Goal: Task Accomplishment & Management: Manage account settings

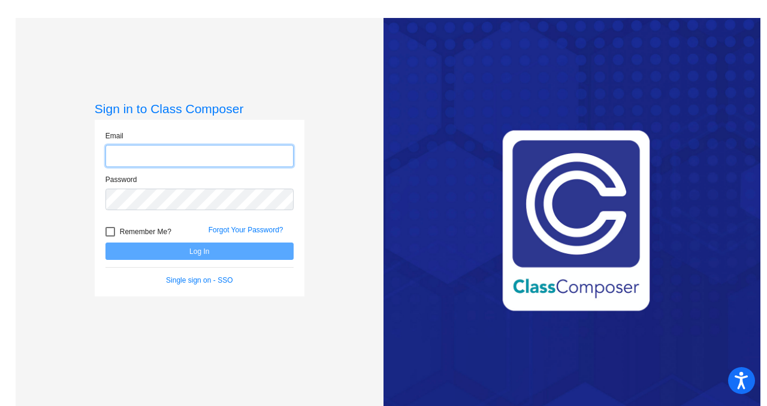
type input "[PERSON_NAME][EMAIL_ADDRESS][PERSON_NAME][DOMAIN_NAME]"
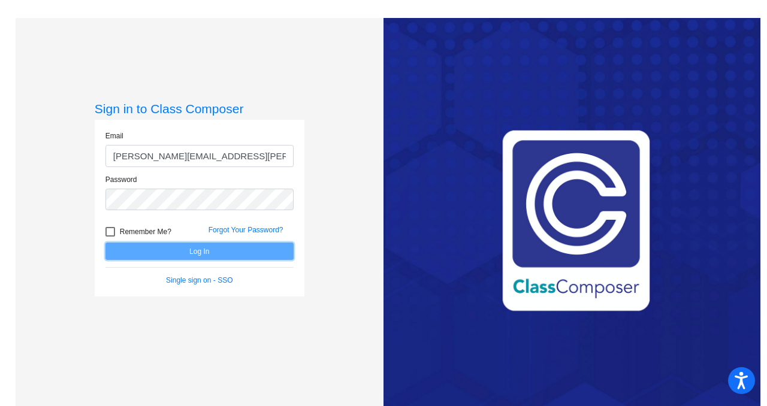
click at [200, 255] on button "Log In" at bounding box center [200, 251] width 188 height 17
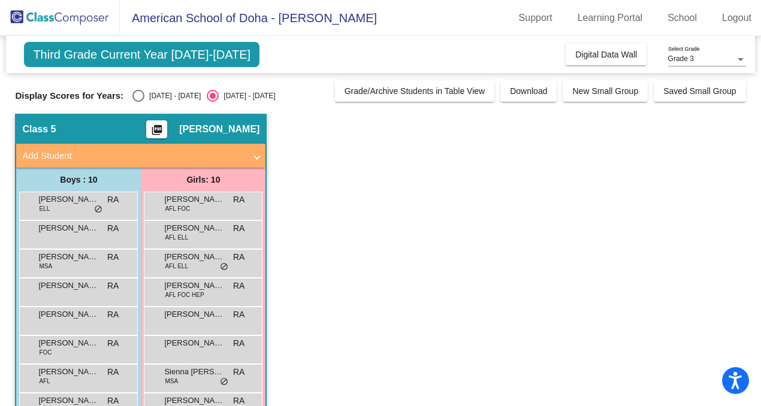
click at [135, 98] on div "Select an option" at bounding box center [138, 96] width 12 height 12
click at [138, 102] on input "2024 - 2025" at bounding box center [138, 102] width 1 height 1
radio input "true"
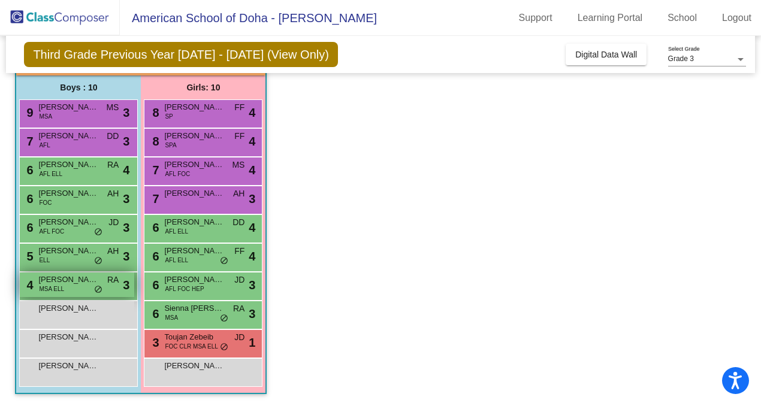
click at [60, 285] on span "MSA ELL" at bounding box center [51, 289] width 25 height 9
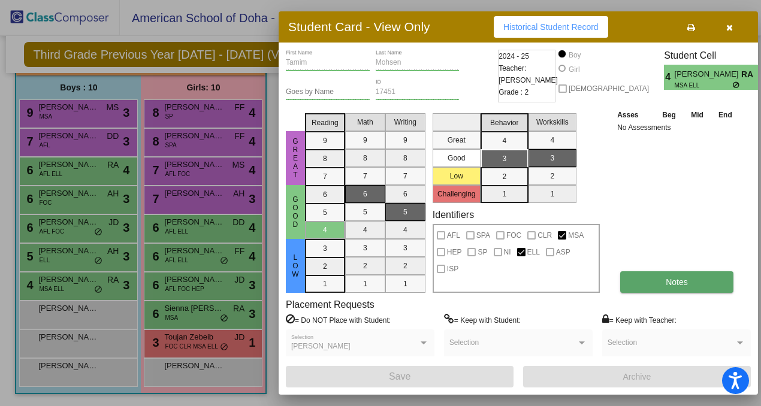
click at [686, 287] on span "Notes" at bounding box center [677, 283] width 22 height 10
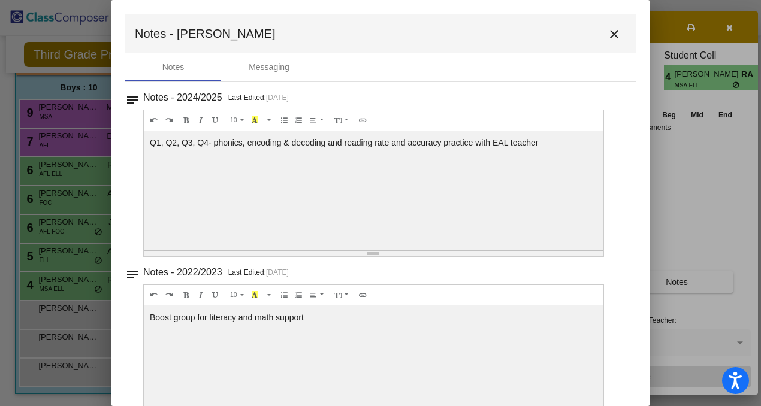
click at [610, 38] on mat-icon "close" at bounding box center [614, 34] width 14 height 14
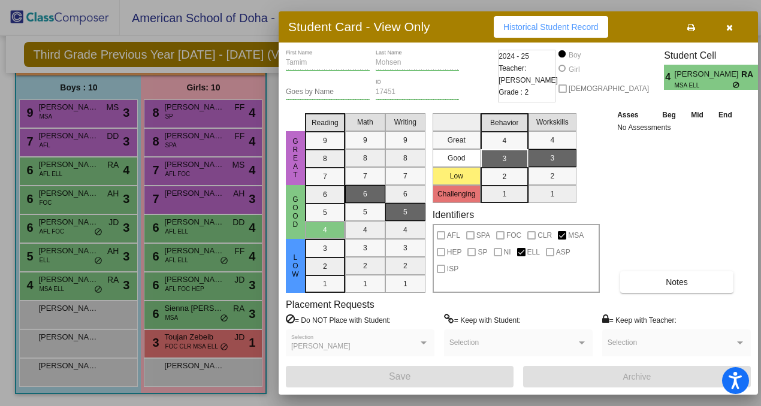
click at [178, 348] on div at bounding box center [380, 203] width 761 height 406
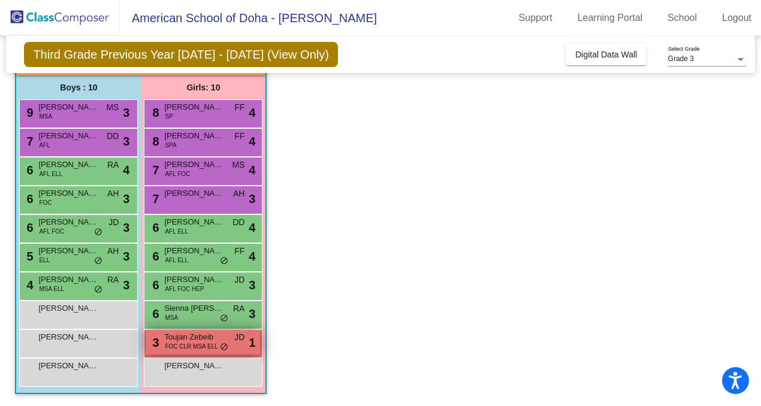
click at [205, 344] on span "FOC CLR MSA ELL" at bounding box center [191, 346] width 53 height 9
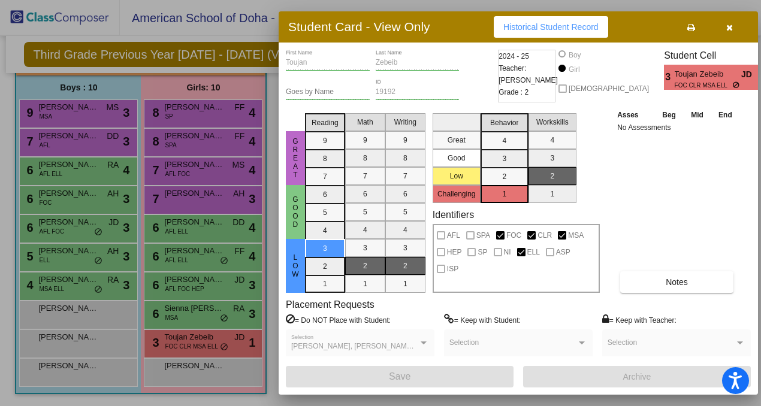
click at [192, 315] on div at bounding box center [380, 203] width 761 height 406
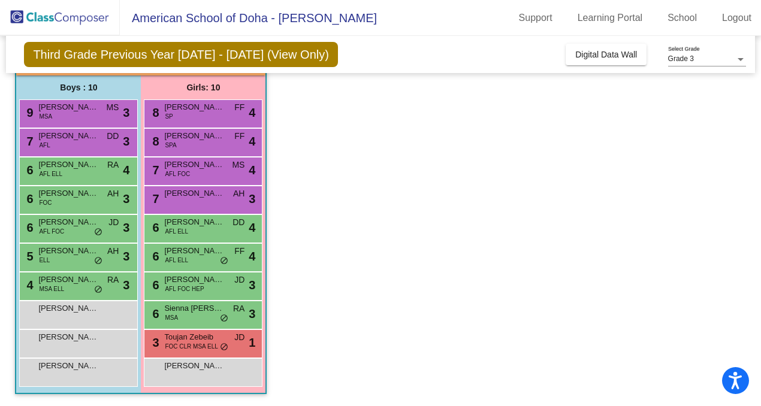
click at [192, 315] on div "6 Sienna Maria Richa MSA RA lock do_not_disturb_alt 3" at bounding box center [203, 314] width 115 height 25
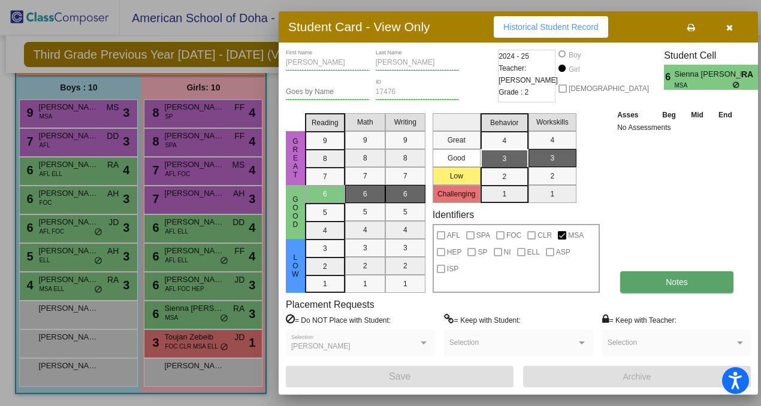
click at [666, 282] on span "Notes" at bounding box center [677, 283] width 22 height 10
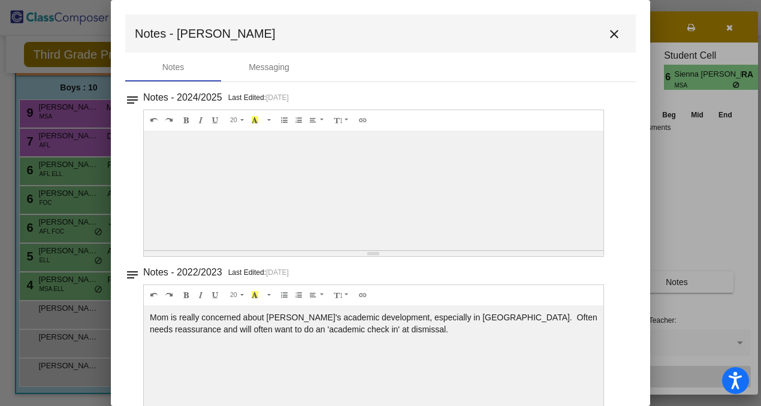
click at [608, 32] on mat-icon "close" at bounding box center [614, 34] width 14 height 14
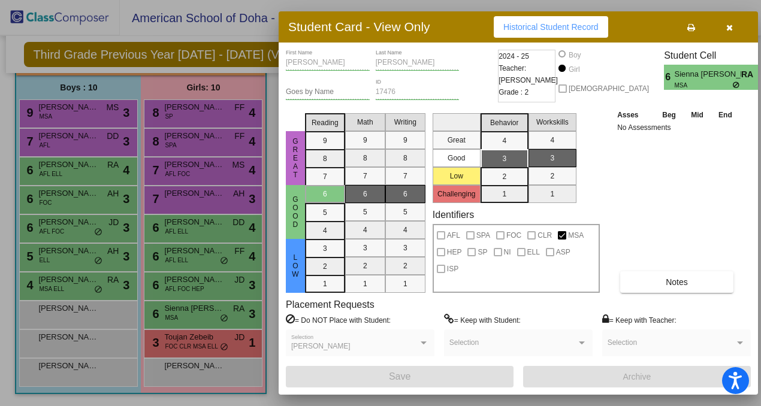
click at [734, 28] on button "button" at bounding box center [729, 27] width 38 height 22
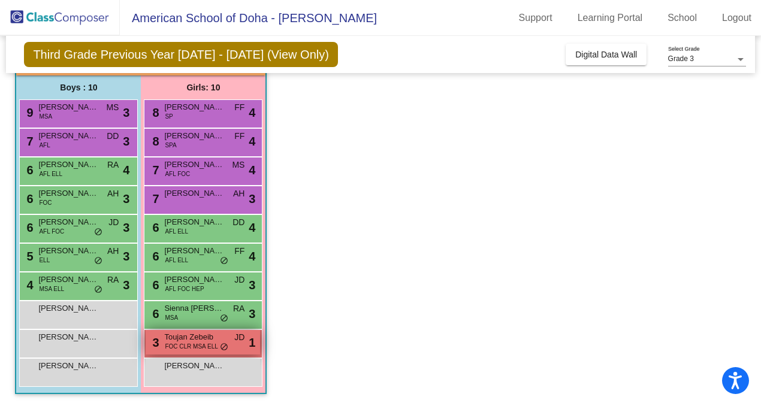
click at [186, 341] on span "Toujan Zebeib" at bounding box center [194, 338] width 60 height 12
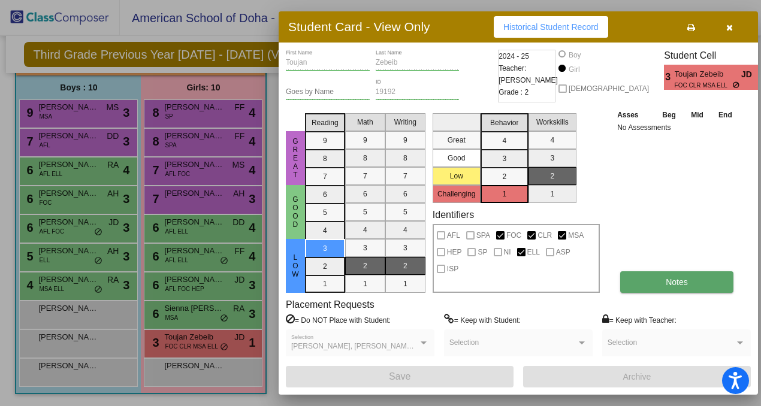
click at [668, 280] on span "Notes" at bounding box center [677, 283] width 22 height 10
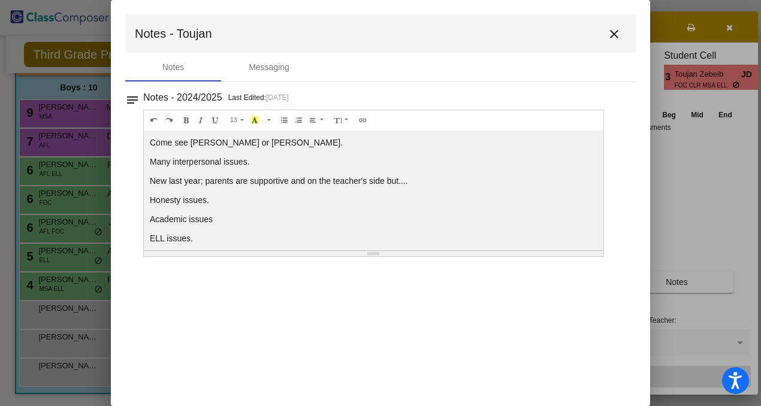
click at [611, 37] on mat-icon "close" at bounding box center [614, 34] width 14 height 14
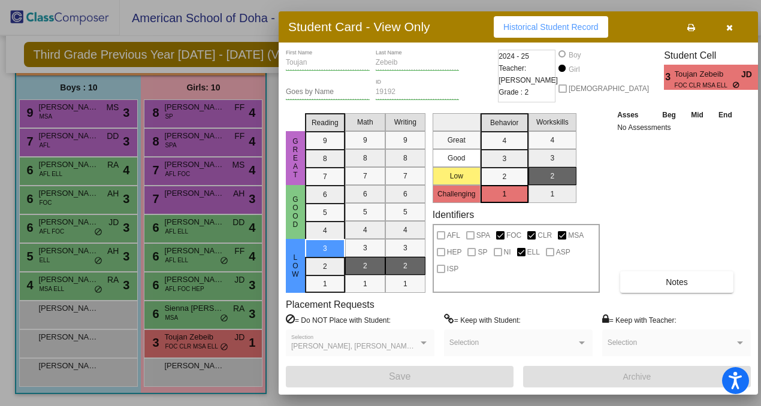
click at [658, 225] on div "Asses Beg Mid End No Assessments Notes" at bounding box center [677, 201] width 126 height 185
click at [729, 29] on icon "button" at bounding box center [730, 27] width 7 height 8
